Goal: Check status: Check status

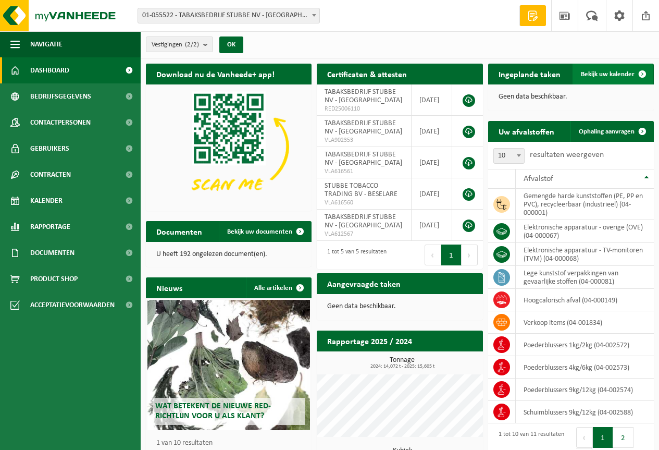
click at [590, 74] on span "Bekijk uw kalender" at bounding box center [608, 74] width 54 height 7
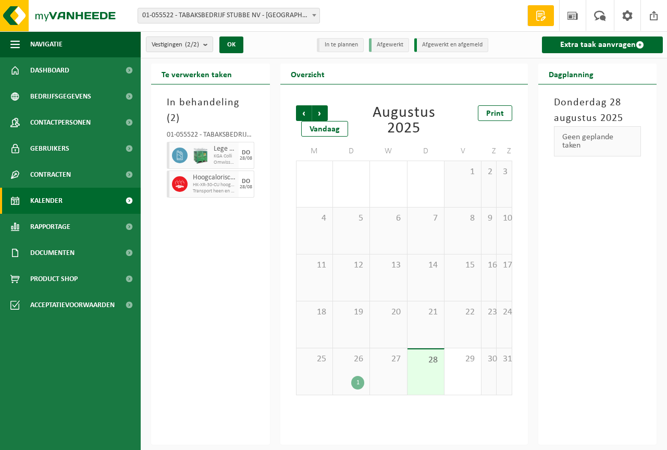
click at [222, 153] on span "KGA Colli" at bounding box center [225, 156] width 22 height 6
click at [422, 379] on div "28" at bounding box center [425, 371] width 36 height 45
click at [463, 370] on div "29" at bounding box center [462, 371] width 36 height 46
click at [383, 371] on div "27" at bounding box center [388, 371] width 36 height 46
click at [417, 366] on div "28" at bounding box center [425, 371] width 36 height 45
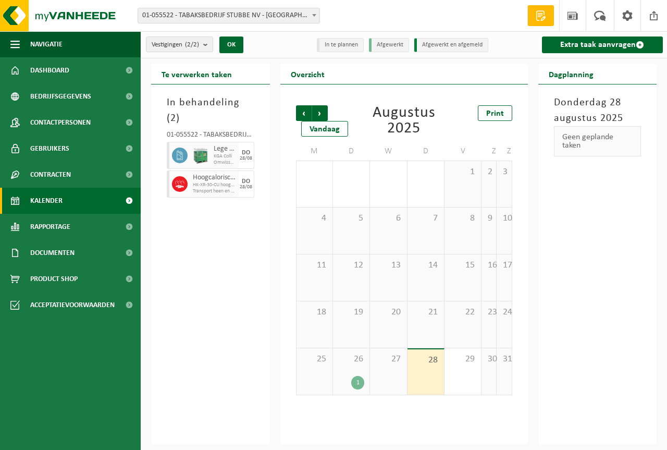
click at [226, 252] on div "In behandeling ( 2 ) 01-055522 - TABAKSBEDRIJF STUBBE NV - ZONNEBEKE Lege kunst…" at bounding box center [210, 264] width 119 height 360
click at [357, 385] on div "1" at bounding box center [357, 383] width 13 height 14
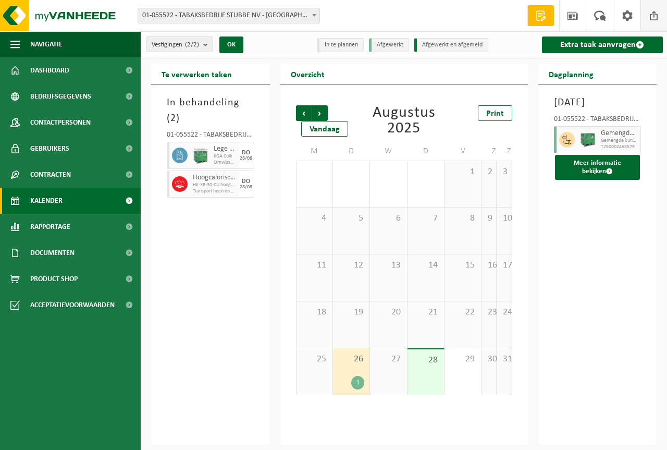
click at [651, 14] on span at bounding box center [654, 15] width 16 height 31
